Goal: Ask a question: Seek information or help from site administrators or community

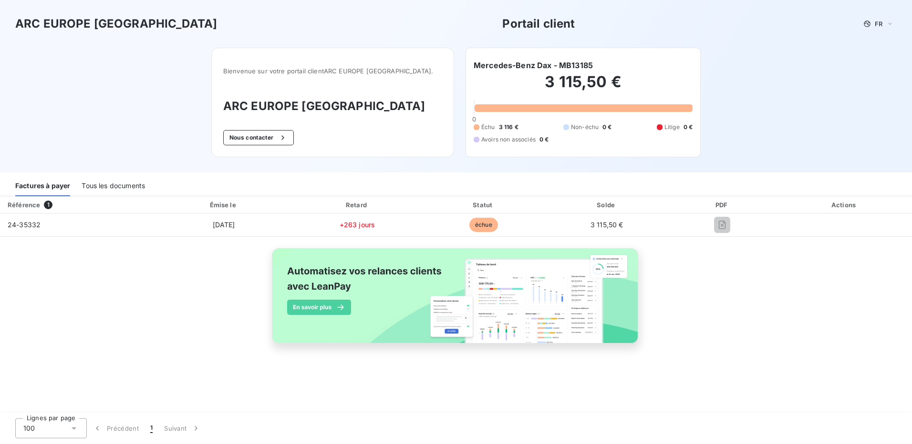
click at [109, 189] on div "Tous les documents" at bounding box center [113, 186] width 63 height 20
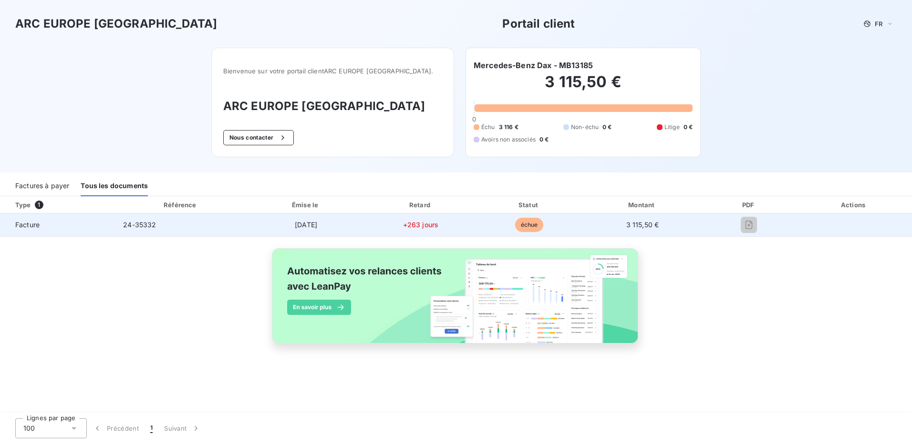
click at [529, 226] on span "échue" at bounding box center [529, 225] width 29 height 14
click at [412, 225] on span "+263 jours" at bounding box center [421, 225] width 36 height 8
click at [300, 222] on span "[DATE]" at bounding box center [306, 225] width 22 height 8
click at [126, 222] on span "24-35332" at bounding box center [139, 225] width 33 height 8
click at [30, 229] on span "Facture" at bounding box center [58, 225] width 100 height 10
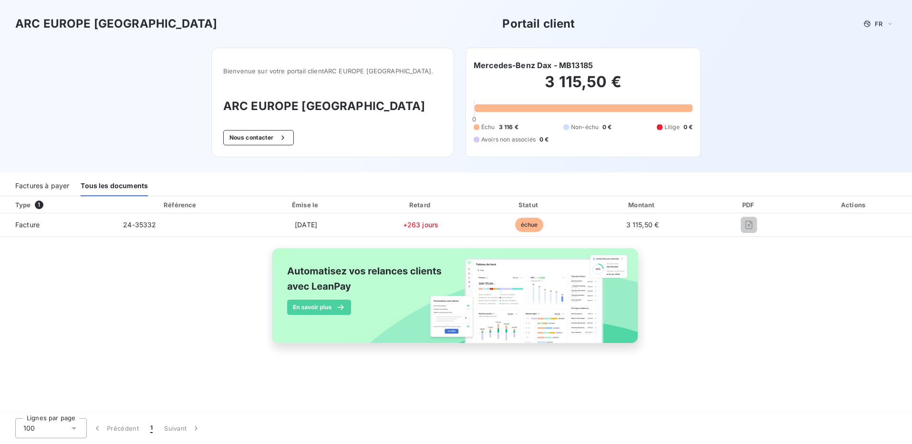
click at [40, 187] on div "Factures à payer" at bounding box center [42, 186] width 54 height 20
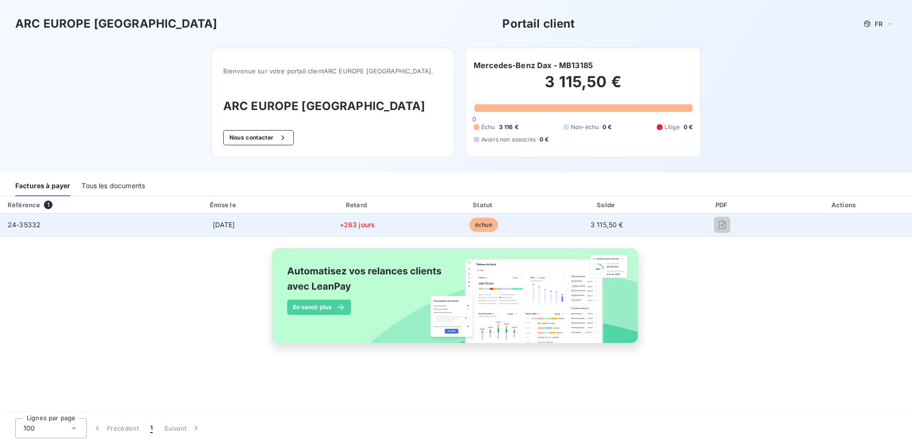
click at [16, 222] on span "24-35332" at bounding box center [24, 225] width 33 height 8
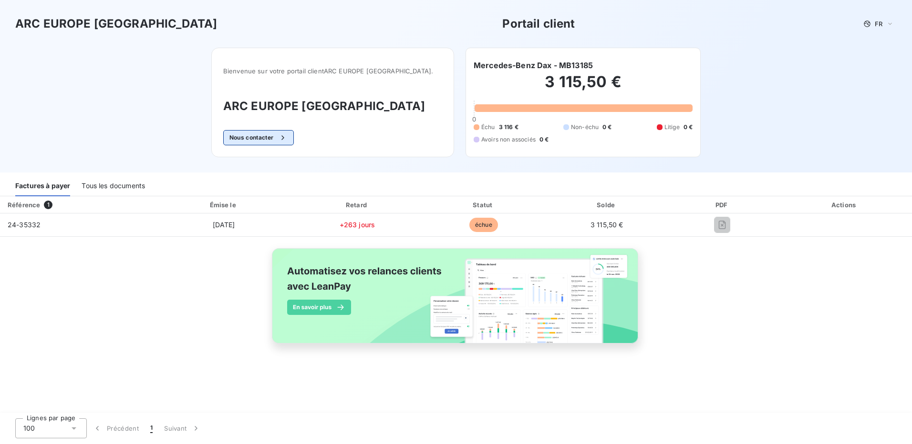
click at [290, 134] on button "Nous contacter" at bounding box center [258, 137] width 71 height 15
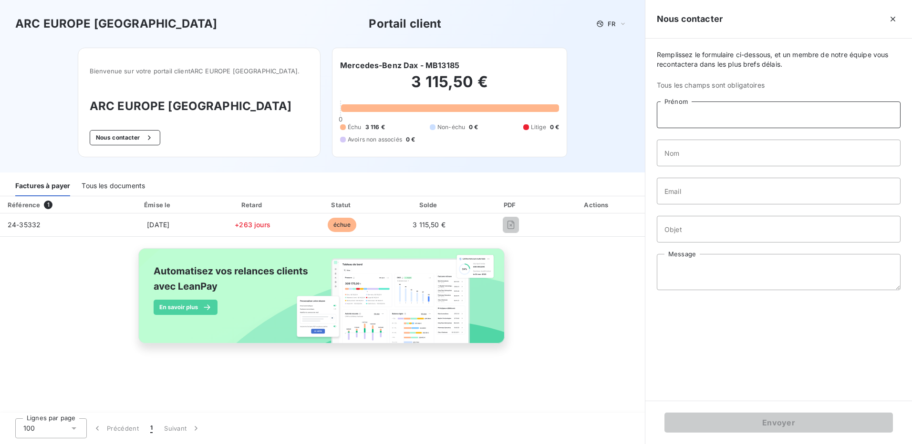
click at [710, 118] on input "Prénom" at bounding box center [779, 115] width 244 height 27
type input "Maylis"
type input "Boué"
type input "[EMAIL_ADDRESS][DOMAIN_NAME]"
click at [684, 226] on input "Objet" at bounding box center [779, 229] width 244 height 27
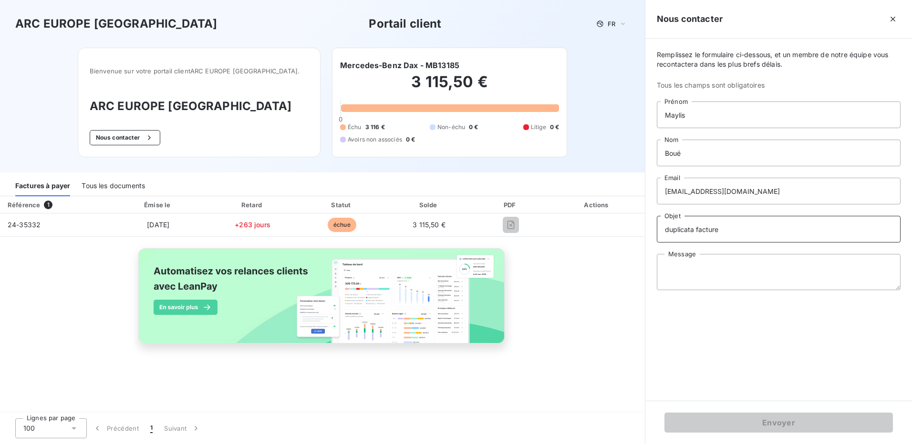
type input "duplicata facture"
click at [688, 272] on textarea "Message" at bounding box center [779, 272] width 244 height 36
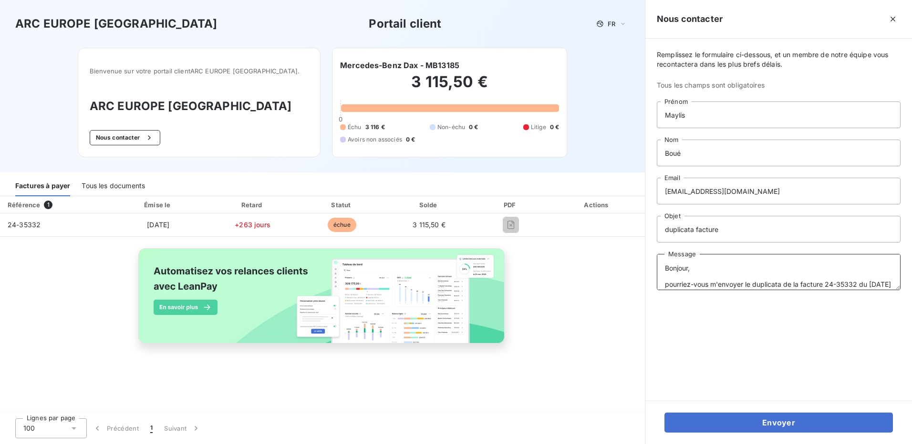
scroll to position [48, 0]
click at [793, 270] on textarea "Bonjour, pourriez-vous m'envoyer le duplicata de la facture 24-35332 du [DATE] …" at bounding box center [779, 272] width 244 height 36
click at [696, 280] on textarea "Bonjour, pourriez-vous m'envoyer le duplicata de la facture 24-35332 du [DATE] …" at bounding box center [779, 272] width 244 height 36
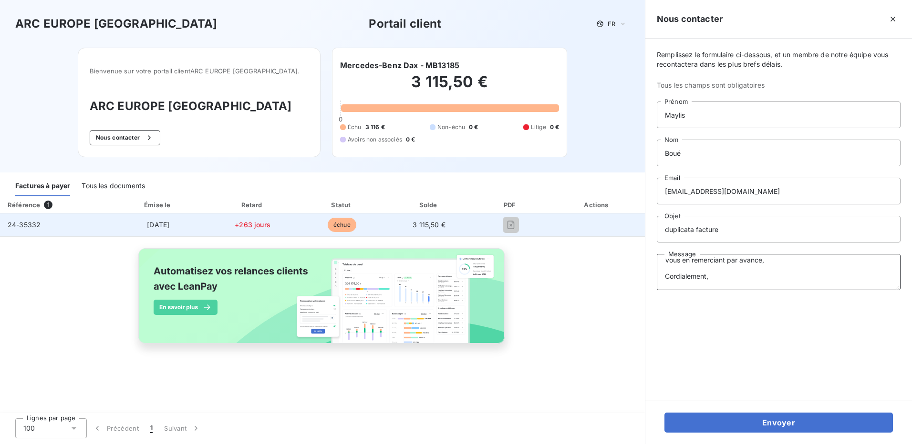
type textarea "Bonjour, pourriez-vous m'envoyer le duplicata de la facture 24-35332 du [DATE] …"
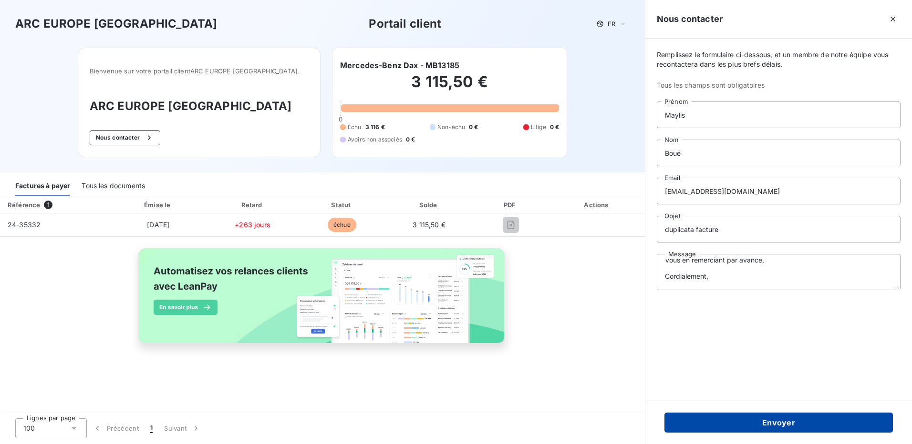
click at [749, 421] on button "Envoyer" at bounding box center [778, 423] width 228 height 20
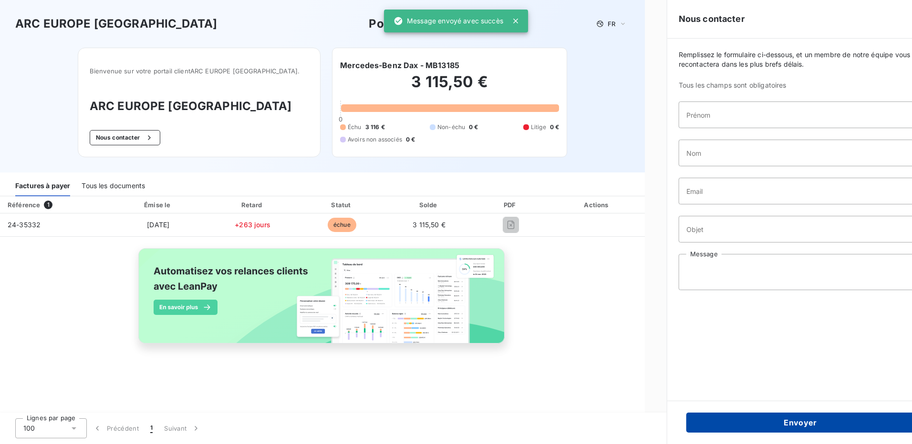
scroll to position [0, 0]
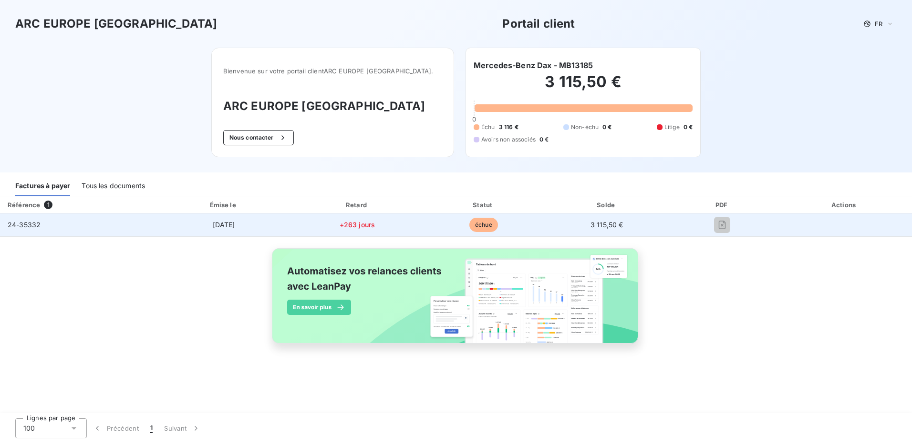
click at [213, 222] on span "[DATE]" at bounding box center [224, 225] width 22 height 8
click at [348, 223] on span "+263 jours" at bounding box center [358, 225] width 36 height 8
click at [31, 227] on span "24-35332" at bounding box center [24, 225] width 33 height 8
click at [484, 228] on span "échue" at bounding box center [483, 225] width 29 height 14
click at [617, 226] on span "3 115,50 €" at bounding box center [606, 225] width 33 height 8
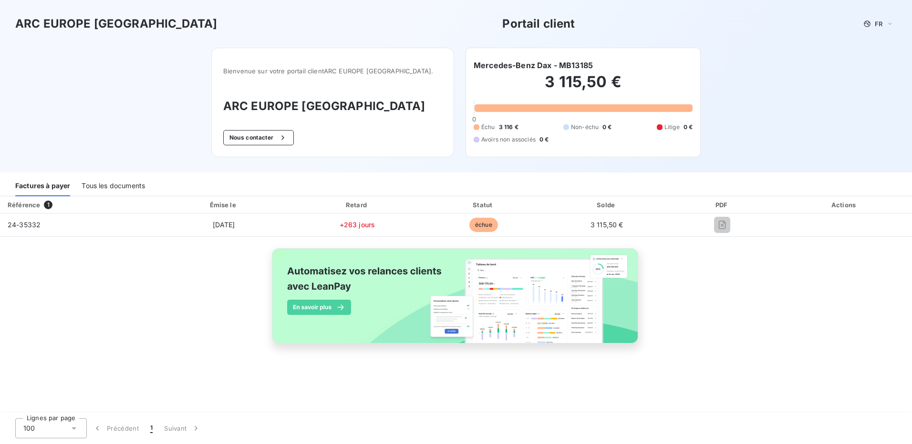
click at [92, 189] on div "Tous les documents" at bounding box center [113, 186] width 63 height 20
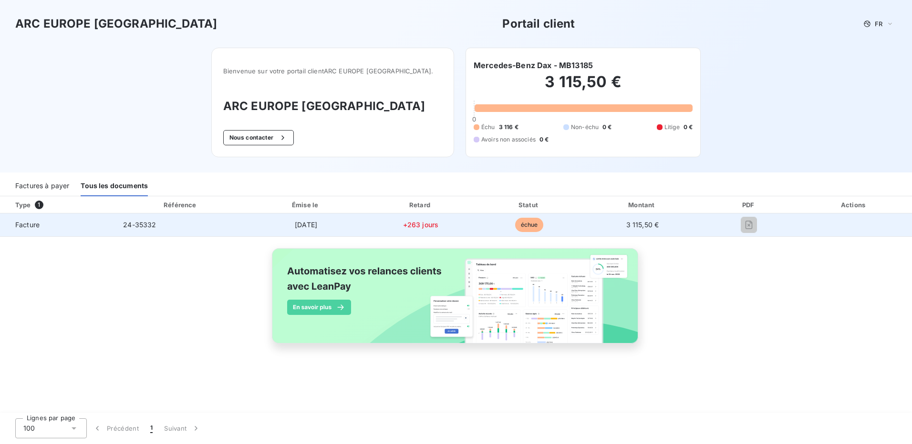
click at [18, 225] on span "Facture" at bounding box center [58, 225] width 100 height 10
click at [147, 228] on span "24-35332" at bounding box center [139, 225] width 33 height 8
click at [317, 234] on td "[DATE]" at bounding box center [305, 225] width 119 height 23
click at [425, 227] on span "+263 jours" at bounding box center [421, 225] width 36 height 8
click at [536, 222] on span "échue" at bounding box center [529, 225] width 29 height 14
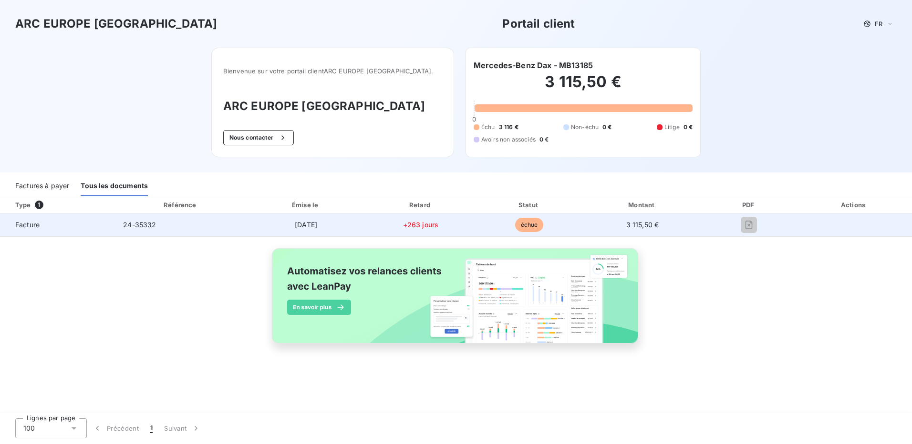
click at [649, 224] on span "3 115,50 €" at bounding box center [642, 225] width 33 height 8
click at [742, 224] on div at bounding box center [749, 224] width 79 height 15
drag, startPoint x: 764, startPoint y: 230, endPoint x: 752, endPoint y: 233, distance: 12.7
click at [764, 232] on div at bounding box center [749, 224] width 79 height 15
